Goal: Find specific fact: Find specific fact

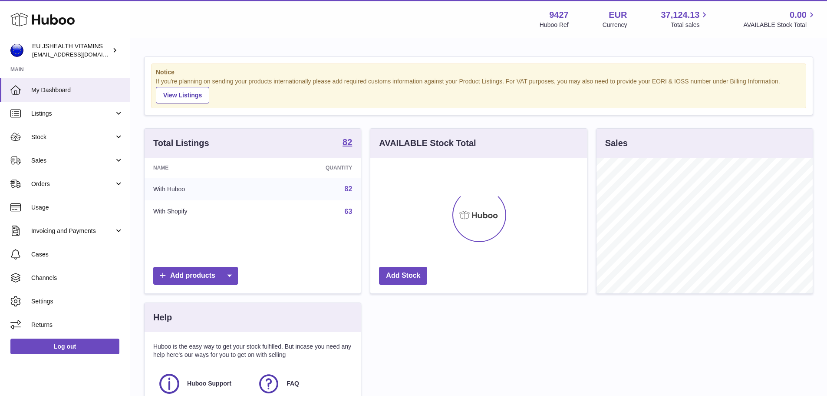
scroll to position [136, 217]
click at [112, 110] on span "Listings" at bounding box center [72, 113] width 83 height 8
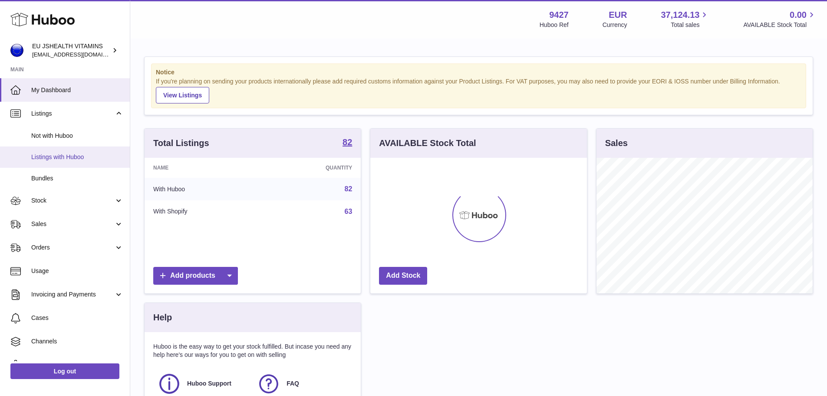
click at [93, 157] on span "Listings with Huboo" at bounding box center [77, 157] width 92 height 8
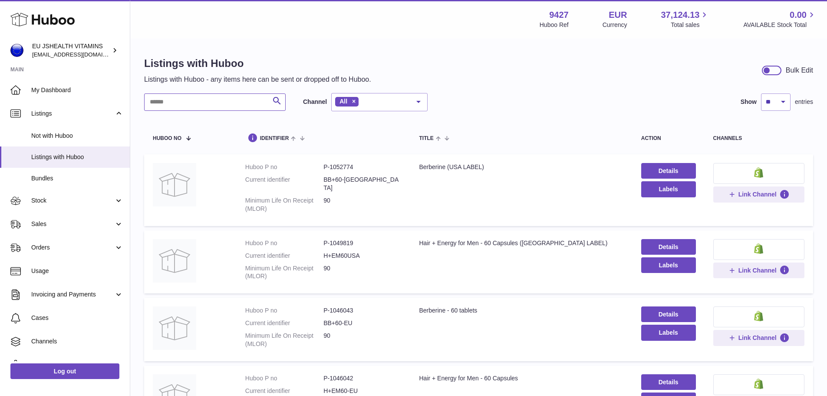
click at [207, 107] on input "text" at bounding box center [215, 101] width 142 height 17
type input "**********"
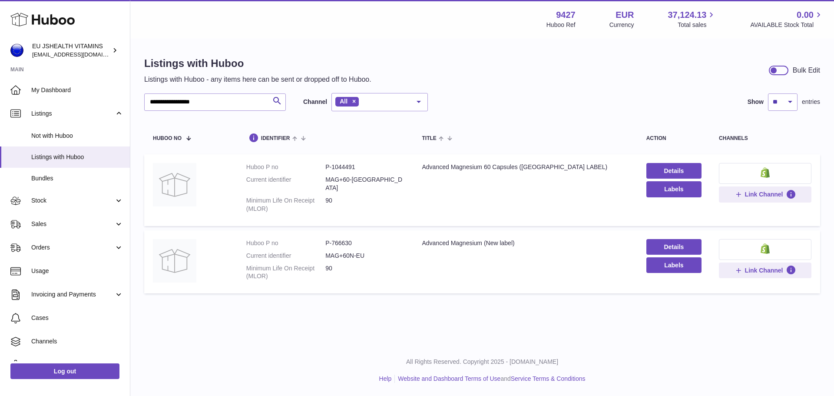
click at [336, 239] on dd "P-766630" at bounding box center [364, 243] width 79 height 8
copy dd "766630"
